Goal: Communication & Community: Answer question/provide support

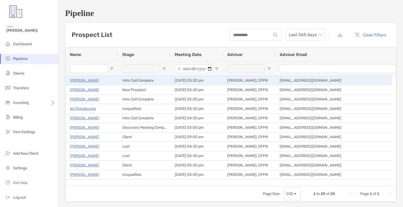
click at [88, 80] on p "[PERSON_NAME]" at bounding box center [84, 80] width 29 height 7
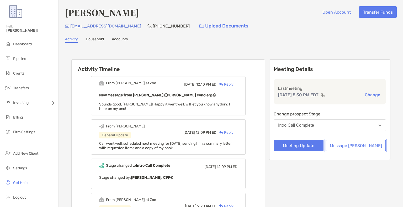
click at [359, 148] on button "Message [PERSON_NAME]" at bounding box center [355, 146] width 60 height 12
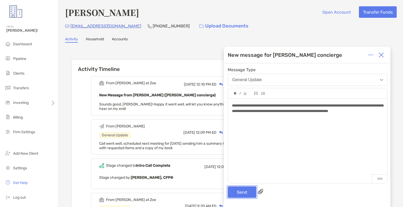
click at [245, 193] on button "Send" at bounding box center [241, 193] width 29 height 12
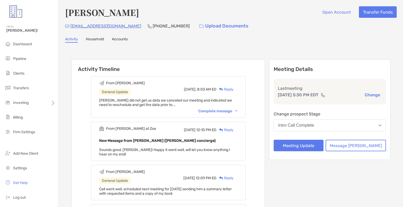
click at [25, 62] on li "Pipeline" at bounding box center [29, 59] width 58 height 10
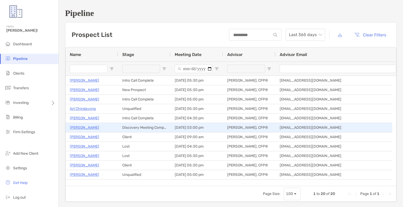
click at [84, 128] on p "Sierra Martin" at bounding box center [84, 127] width 29 height 7
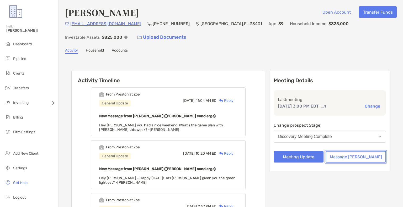
click at [371, 155] on button "Message [PERSON_NAME]" at bounding box center [355, 157] width 60 height 12
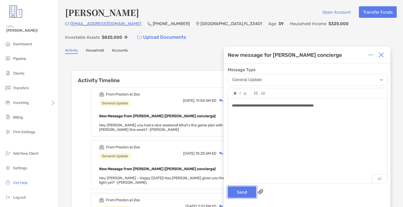
click at [241, 191] on button "Send" at bounding box center [241, 193] width 29 height 12
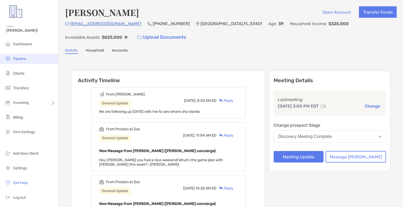
click at [22, 63] on li "Pipeline" at bounding box center [29, 59] width 58 height 10
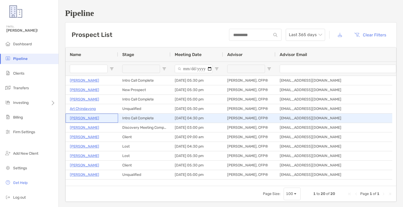
click at [84, 118] on p "[PERSON_NAME]" at bounding box center [84, 118] width 29 height 7
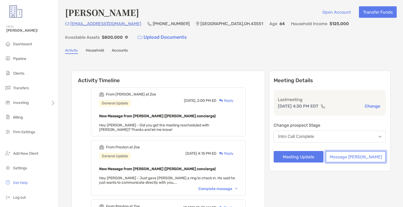
click at [362, 155] on button "Message [PERSON_NAME]" at bounding box center [355, 157] width 60 height 12
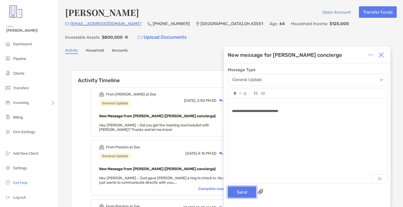
click at [245, 192] on button "Send" at bounding box center [241, 193] width 29 height 12
